Goal: Task Accomplishment & Management: Manage account settings

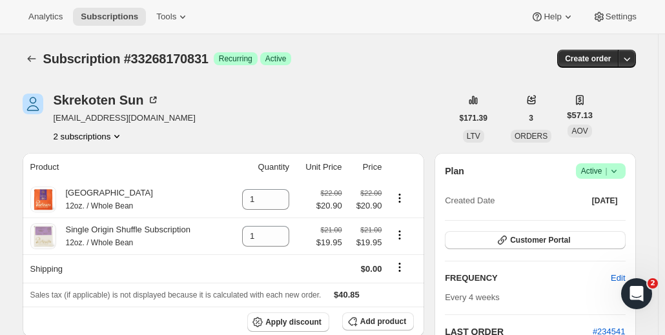
click at [106, 136] on button "2 subscriptions" at bounding box center [89, 136] width 70 height 13
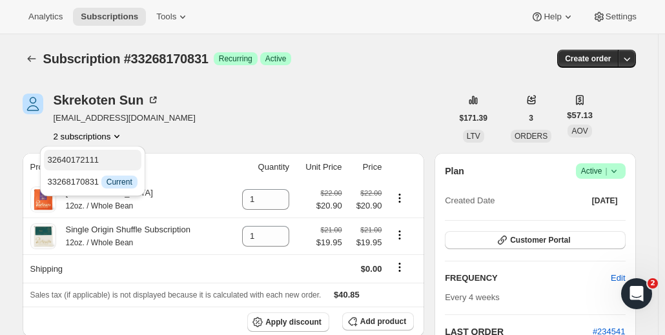
click at [101, 159] on span "32640172111" at bounding box center [93, 160] width 90 height 13
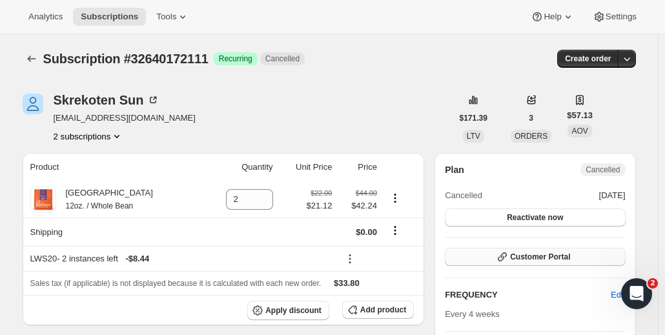
click at [519, 255] on span "Customer Portal" at bounding box center [540, 257] width 60 height 10
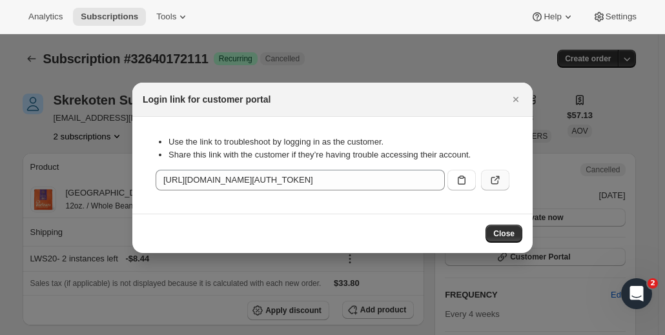
click at [491, 181] on icon ":reb:" at bounding box center [495, 181] width 8 height 8
